Goal: Task Accomplishment & Management: Complete application form

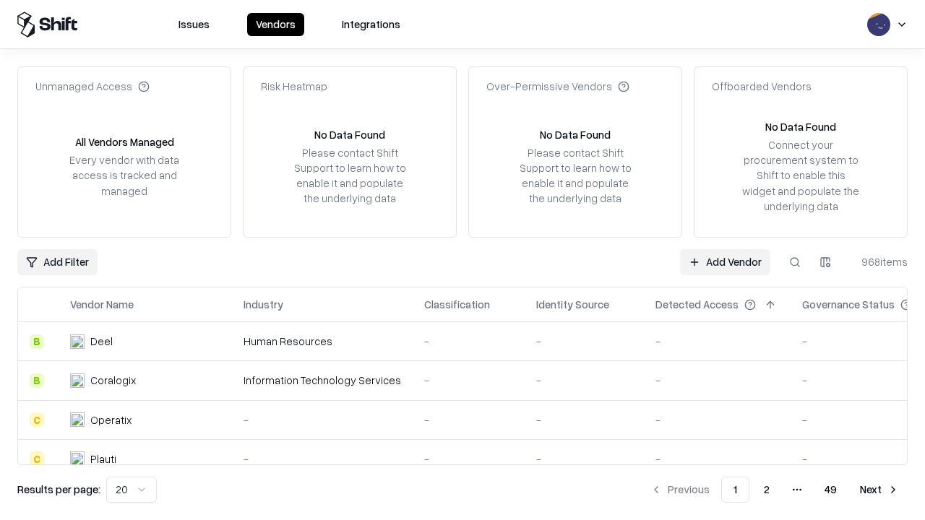
click at [725, 262] on link "Add Vendor" at bounding box center [725, 262] width 90 height 26
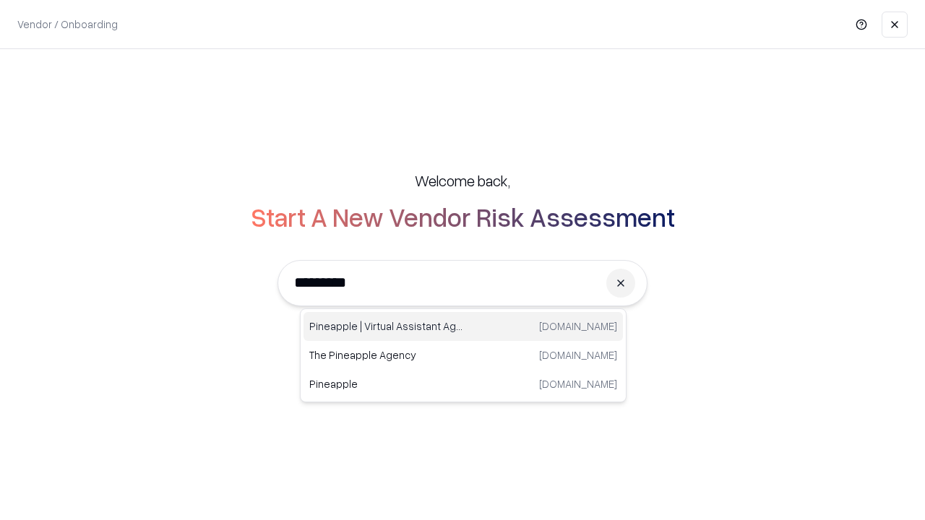
click at [463, 327] on div "Pineapple | Virtual Assistant Agency [DOMAIN_NAME]" at bounding box center [463, 326] width 319 height 29
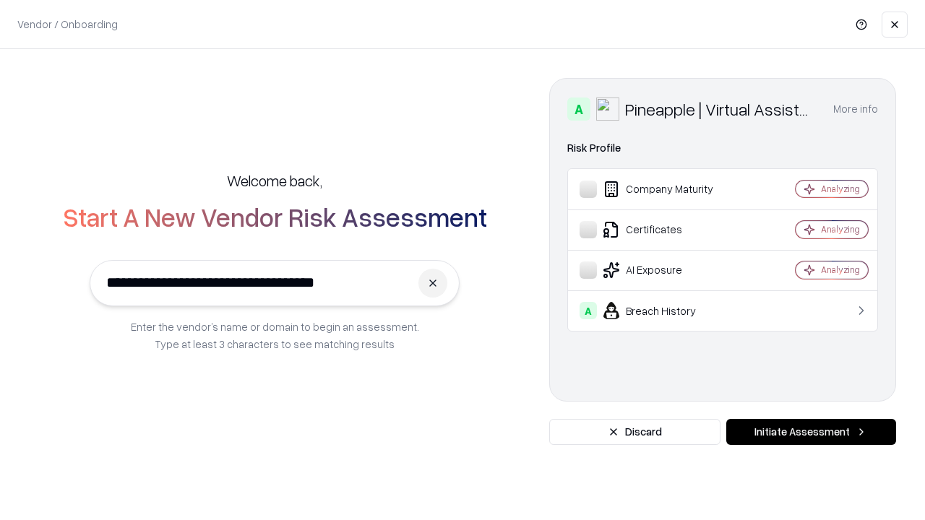
type input "**********"
click at [811, 432] on button "Initiate Assessment" at bounding box center [811, 432] width 170 height 26
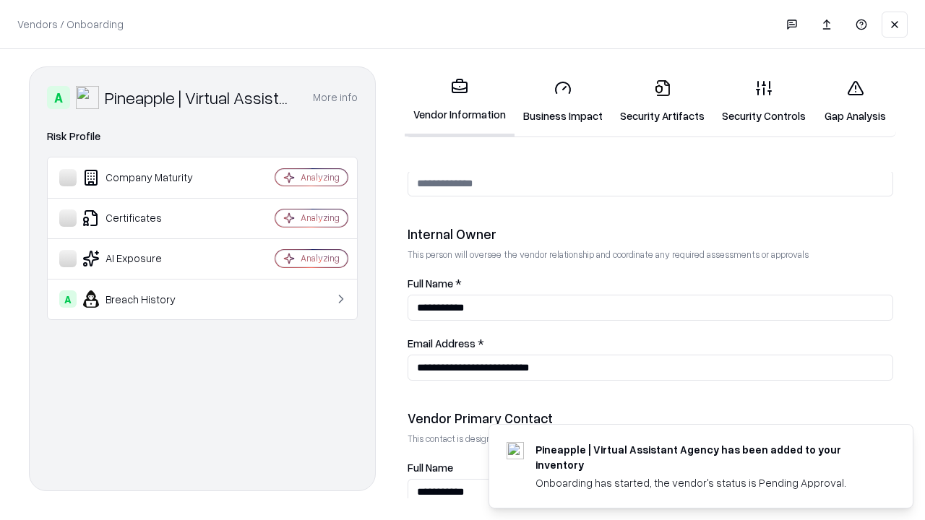
scroll to position [749, 0]
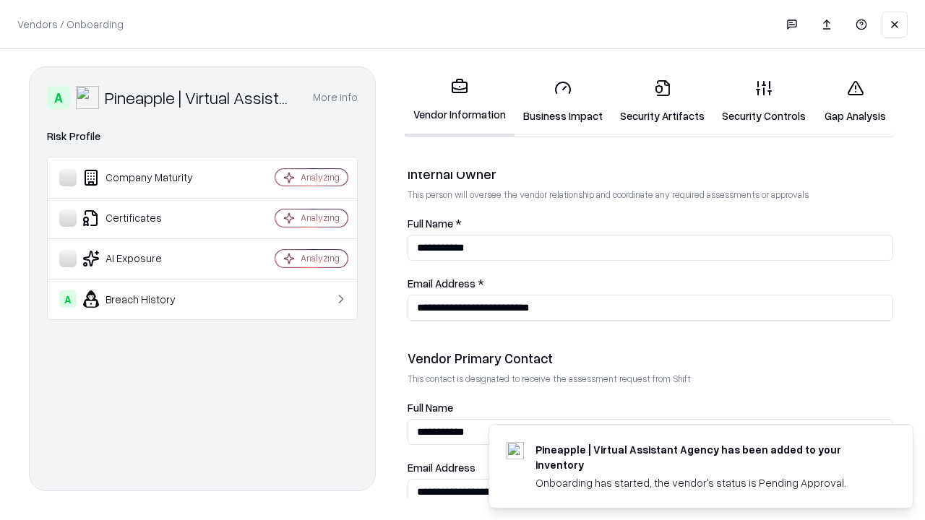
click at [662, 101] on link "Security Artifacts" at bounding box center [662, 101] width 102 height 67
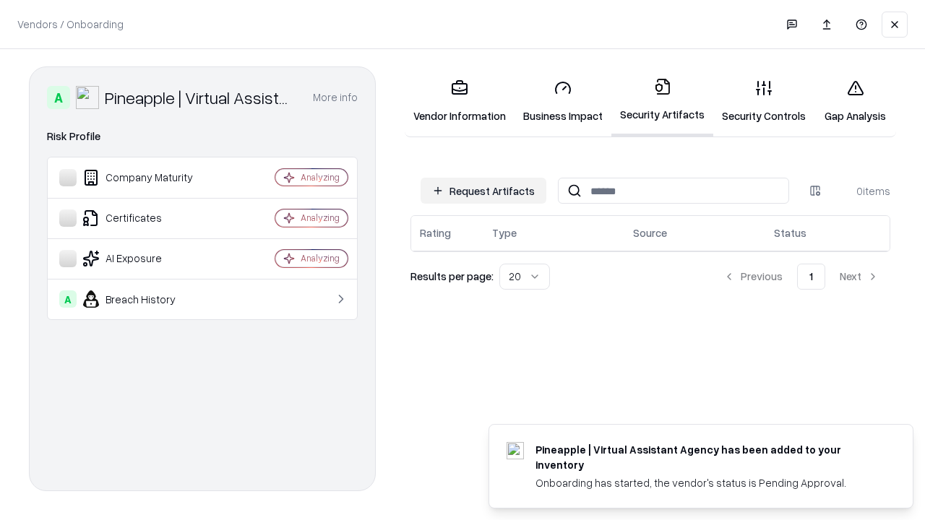
click at [484, 191] on button "Request Artifacts" at bounding box center [484, 191] width 126 height 26
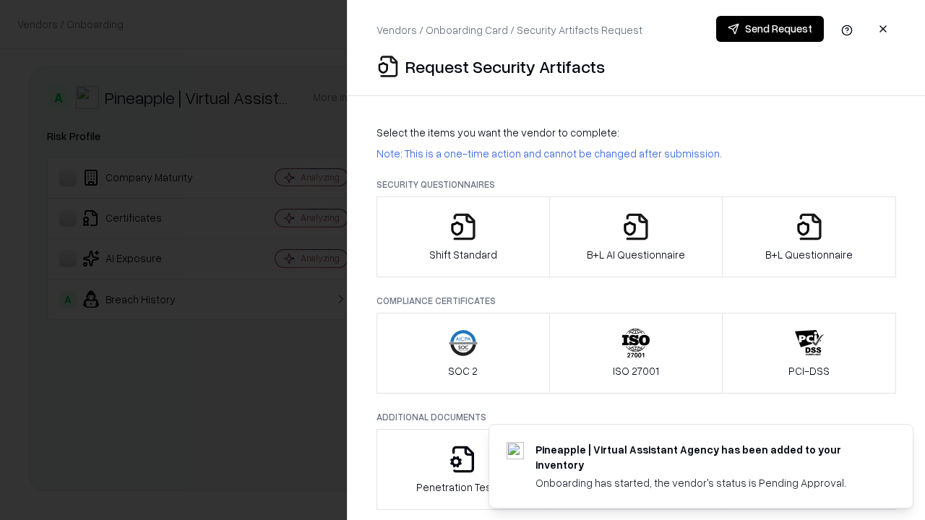
click at [809, 237] on icon "button" at bounding box center [809, 226] width 29 height 29
click at [635, 237] on icon "button" at bounding box center [636, 226] width 29 height 29
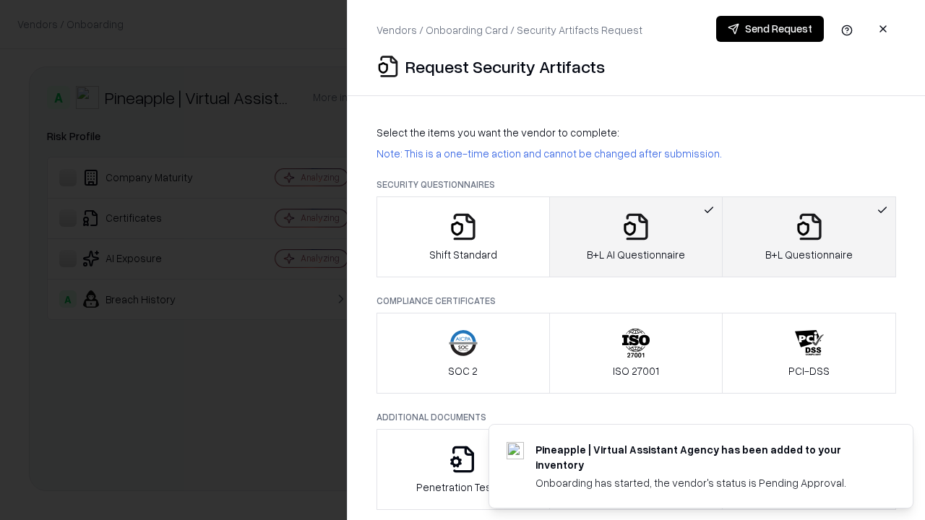
click at [770, 29] on button "Send Request" at bounding box center [770, 29] width 108 height 26
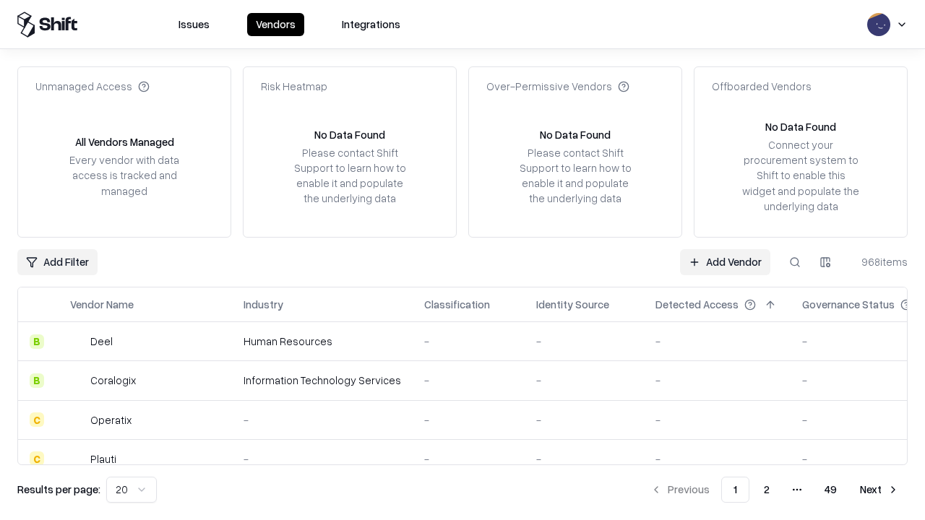
click at [795, 262] on button at bounding box center [795, 262] width 26 height 26
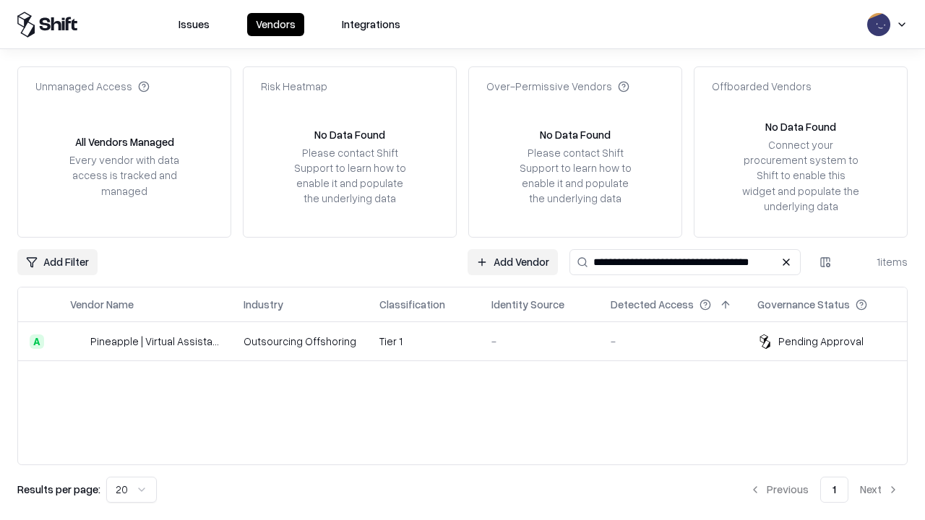
type input "**********"
click at [471, 341] on td "Tier 1" at bounding box center [424, 341] width 112 height 39
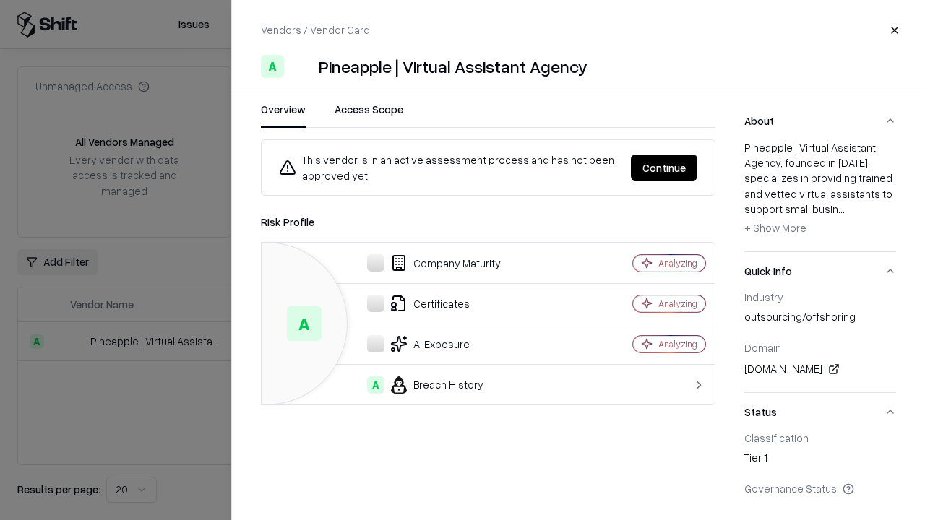
click at [664, 168] on button "Continue" at bounding box center [664, 168] width 66 height 26
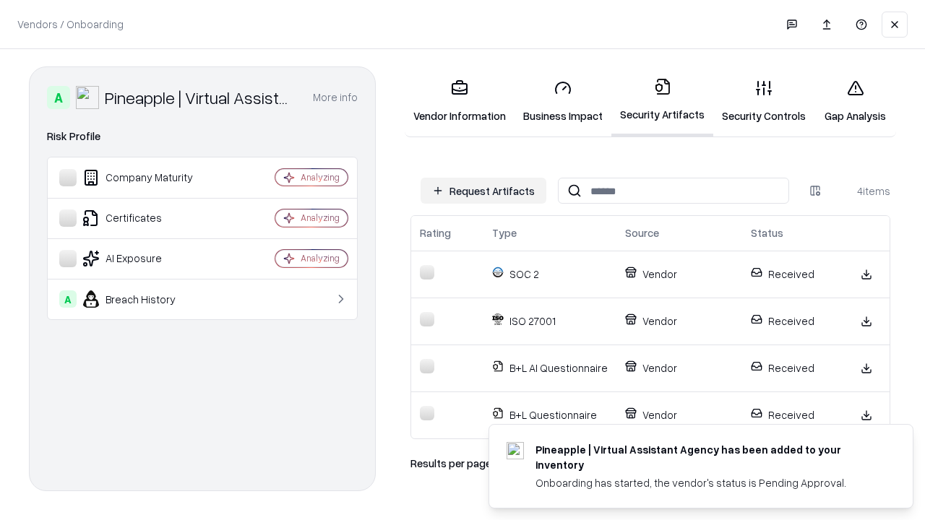
click at [855, 101] on link "Gap Analysis" at bounding box center [856, 101] width 82 height 67
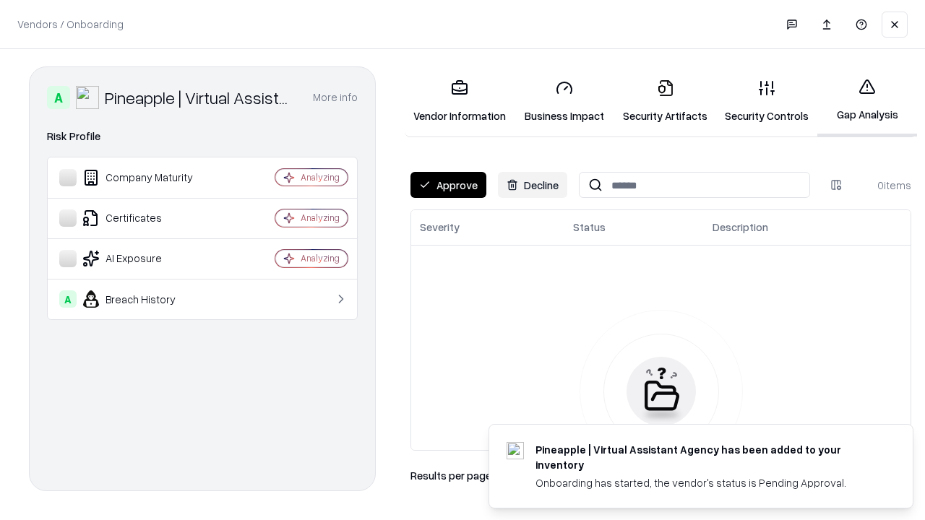
click at [448, 185] on button "Approve" at bounding box center [449, 185] width 76 height 26
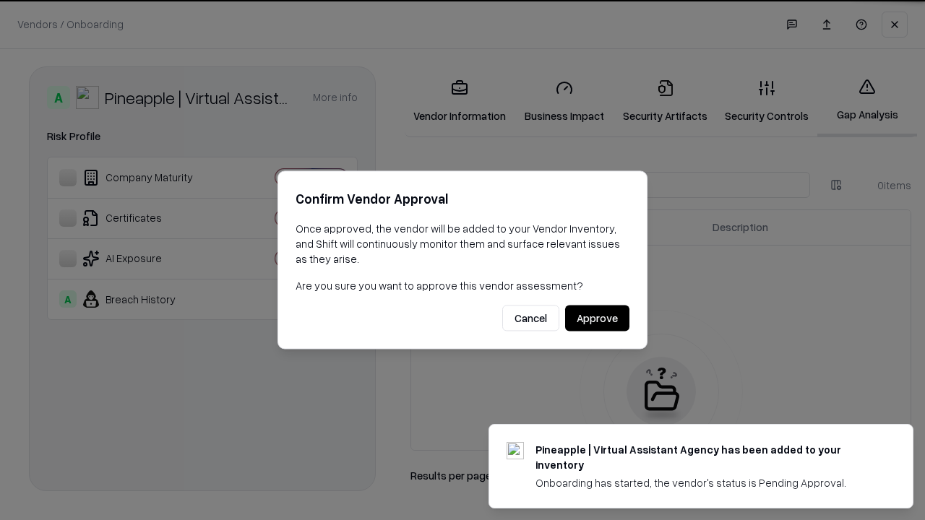
click at [597, 318] on button "Approve" at bounding box center [597, 319] width 64 height 26
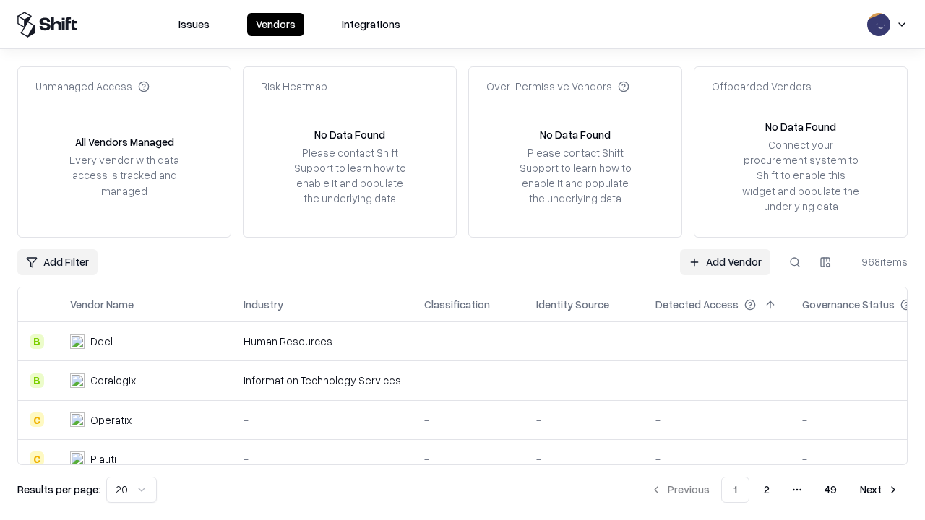
type input "**********"
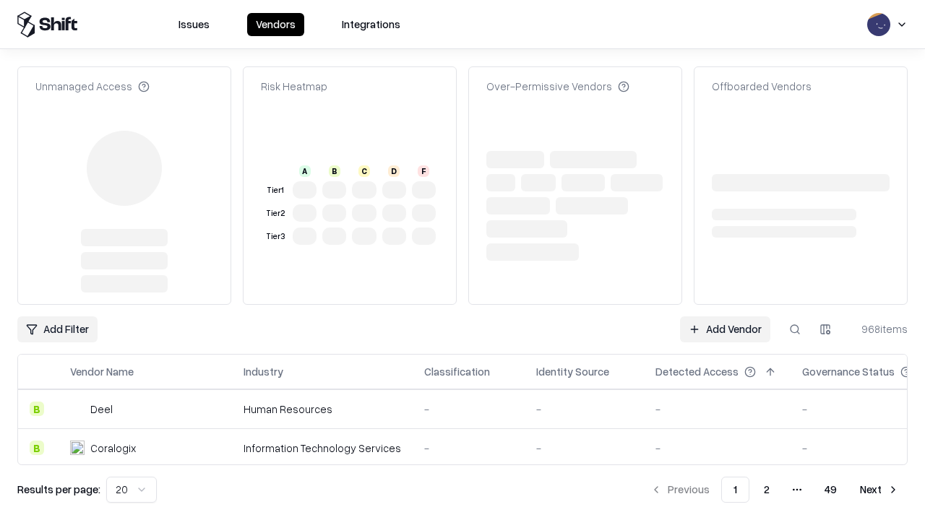
click at [725, 317] on link "Add Vendor" at bounding box center [725, 330] width 90 height 26
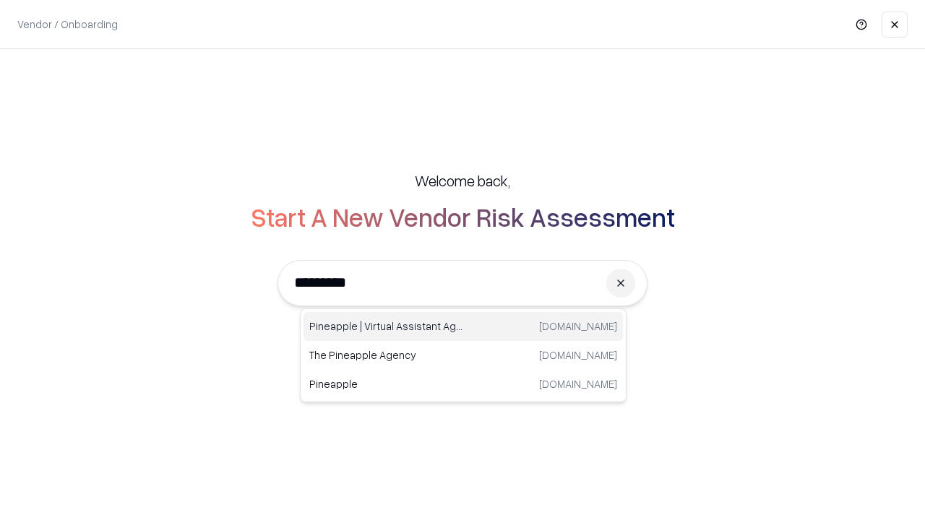
click at [463, 327] on div "Pineapple | Virtual Assistant Agency trypineapple.com" at bounding box center [463, 326] width 319 height 29
type input "**********"
